Goal: Information Seeking & Learning: Understand process/instructions

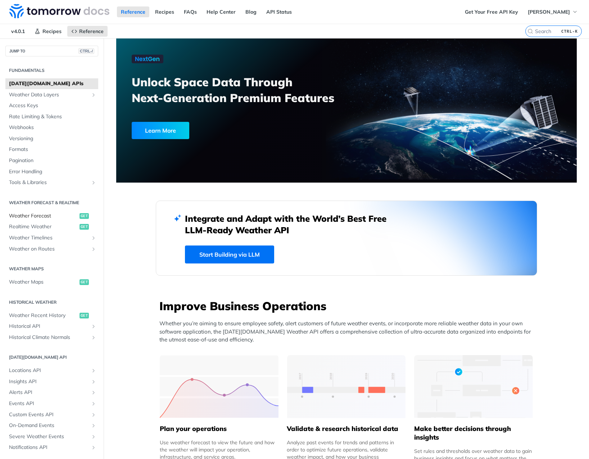
click at [40, 216] on span "Weather Forecast" at bounding box center [43, 216] width 69 height 7
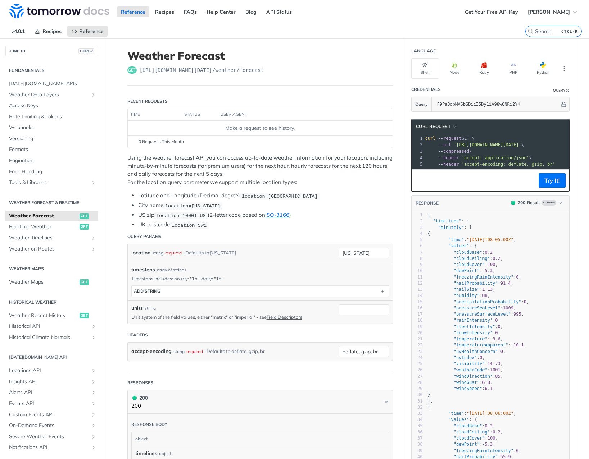
click at [261, 130] on div "Make a request to see history." at bounding box center [259, 128] width 259 height 8
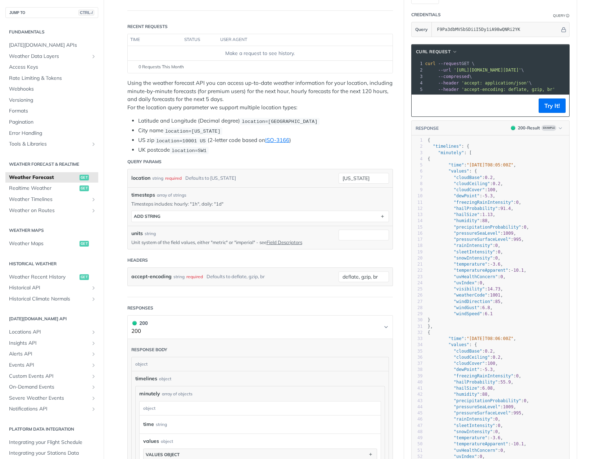
scroll to position [150, 0]
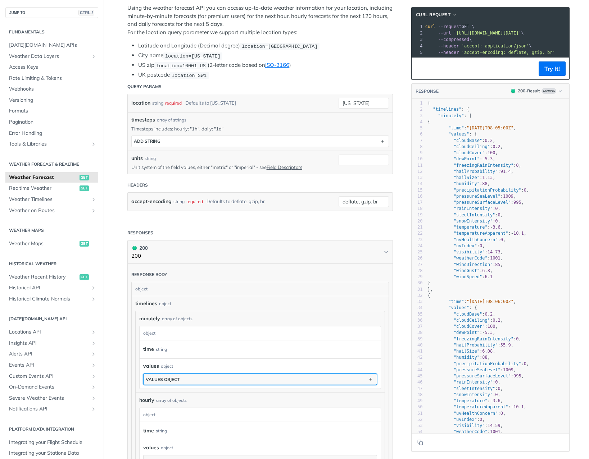
click at [345, 380] on button "values object" at bounding box center [260, 379] width 233 height 11
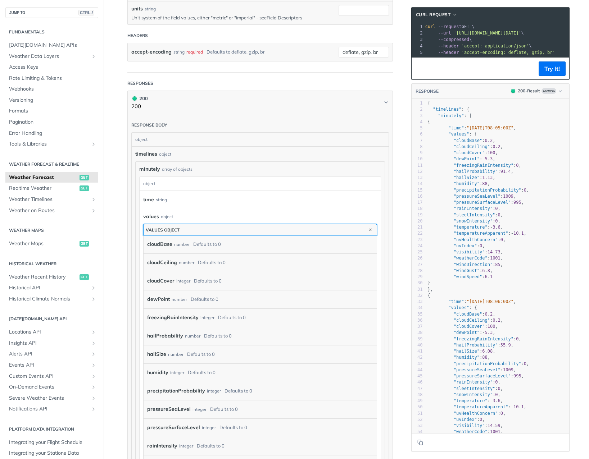
scroll to position [225, 0]
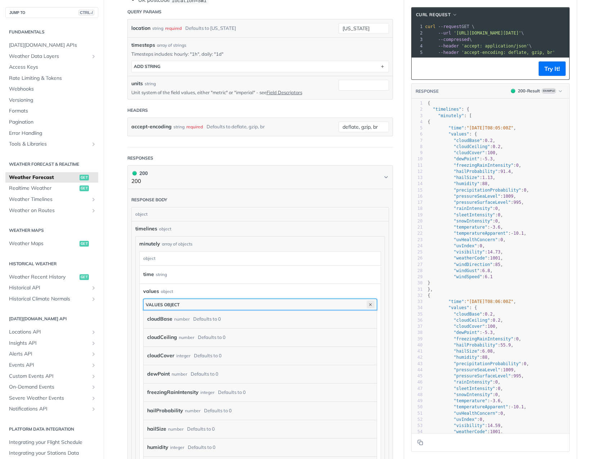
click at [368, 304] on icon "button" at bounding box center [371, 305] width 8 height 8
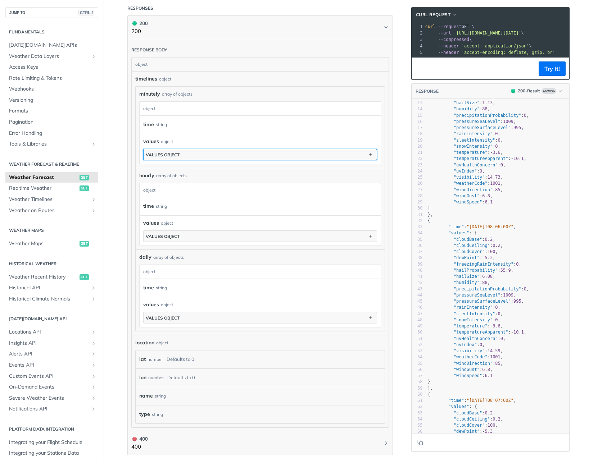
scroll to position [450, 0]
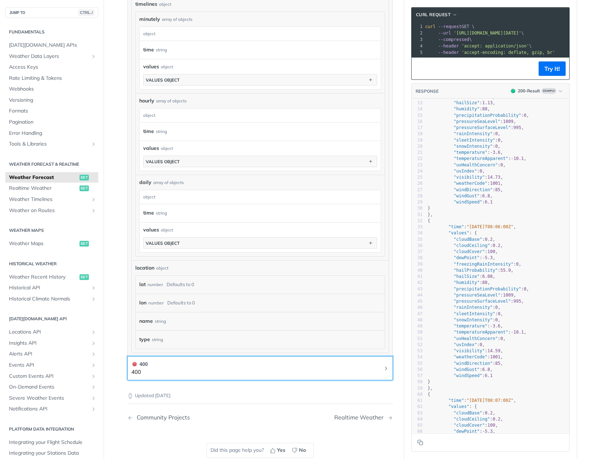
click at [384, 372] on button "400 400" at bounding box center [260, 368] width 258 height 16
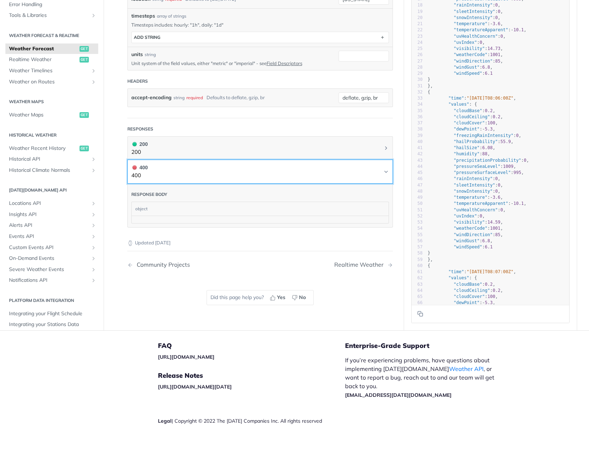
scroll to position [179, 0]
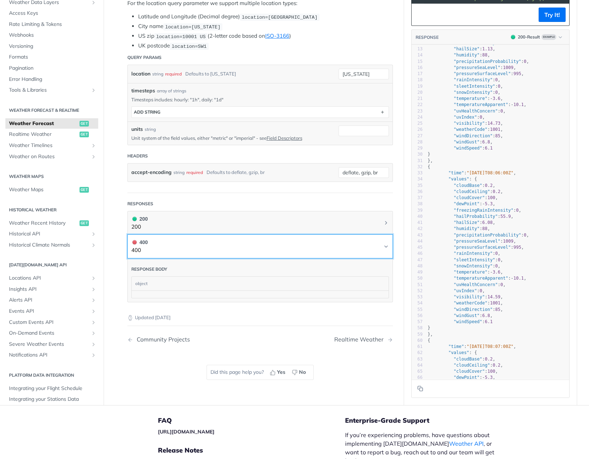
click at [383, 246] on icon "Chevron" at bounding box center [386, 247] width 6 height 6
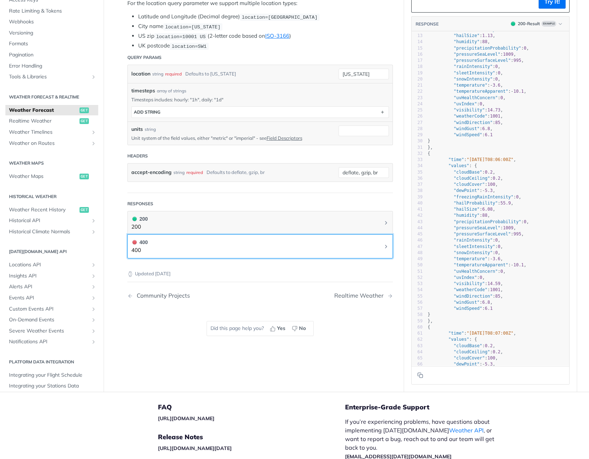
click at [383, 247] on icon "Chevron" at bounding box center [386, 247] width 6 height 6
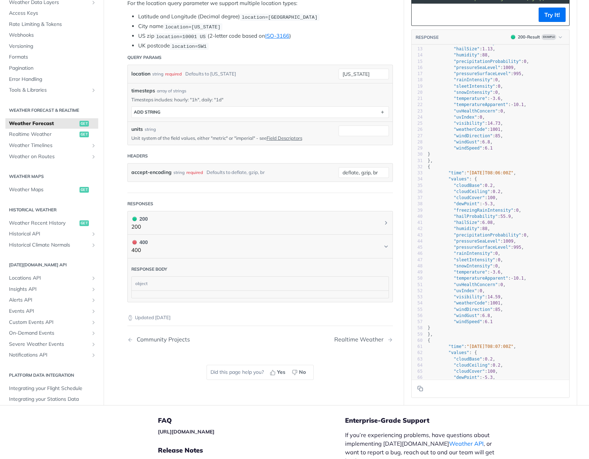
click at [177, 278] on div "object" at bounding box center [259, 284] width 255 height 14
click at [378, 223] on button "200 200" at bounding box center [260, 223] width 258 height 16
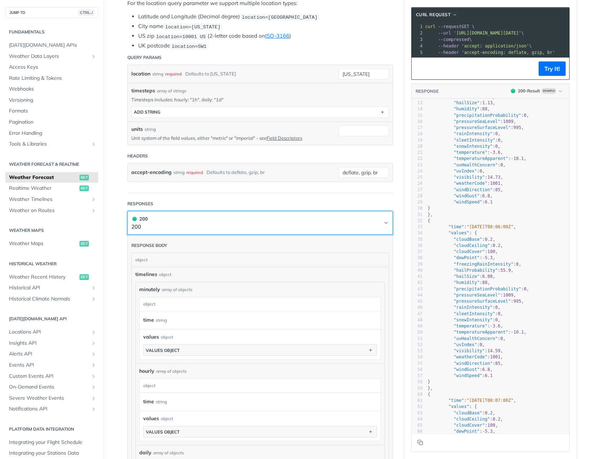
click at [379, 226] on button "200 200" at bounding box center [260, 223] width 258 height 16
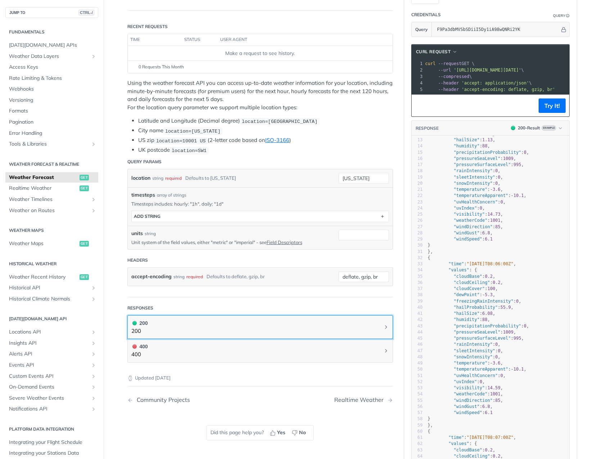
scroll to position [150, 0]
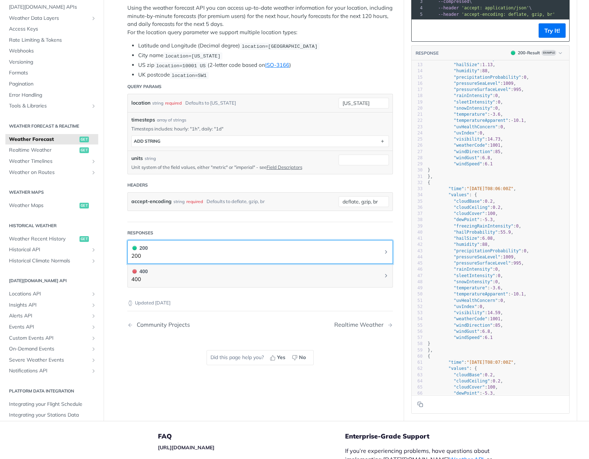
click at [376, 255] on button "200 200" at bounding box center [260, 252] width 258 height 16
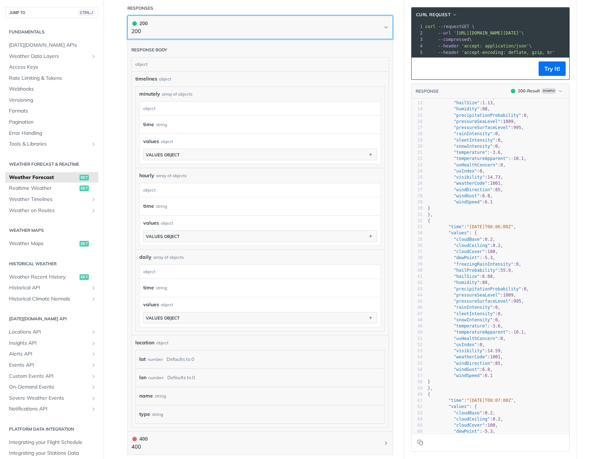
scroll to position [450, 0]
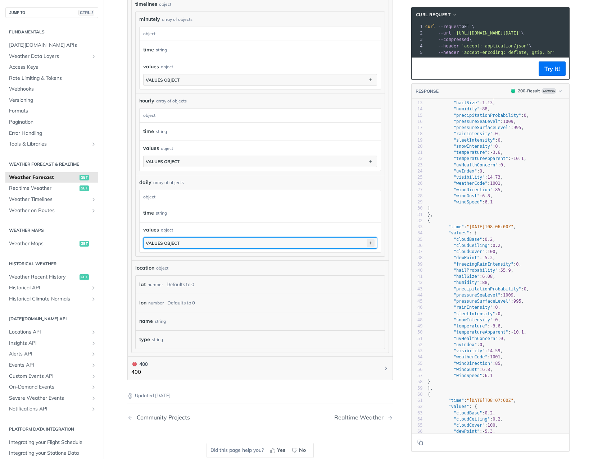
click at [367, 241] on icon "button" at bounding box center [371, 243] width 8 height 8
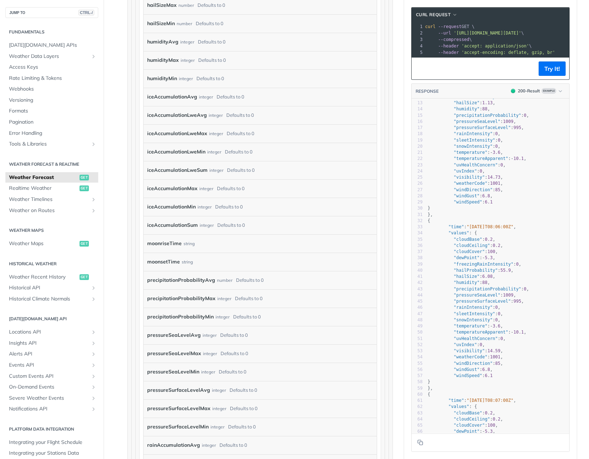
scroll to position [600, 0]
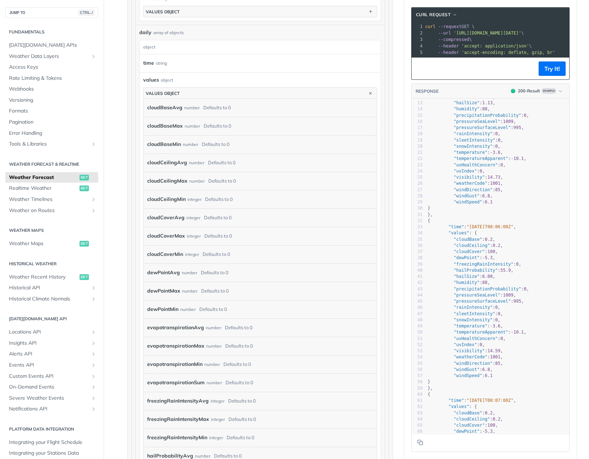
drag, startPoint x: 329, startPoint y: 286, endPoint x: 391, endPoint y: 342, distance: 83.8
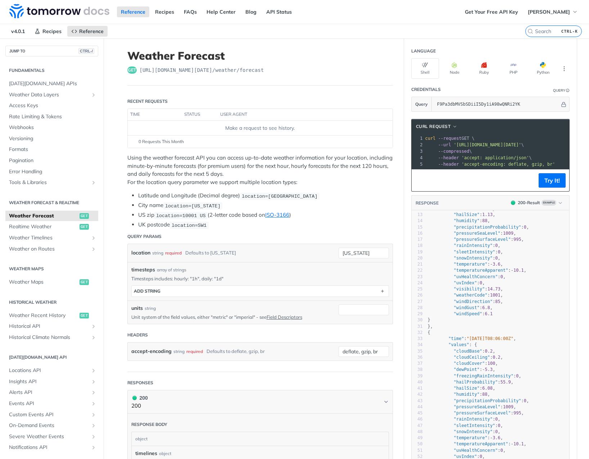
scroll to position [0, 0]
